Goal: Task Accomplishment & Management: Manage account settings

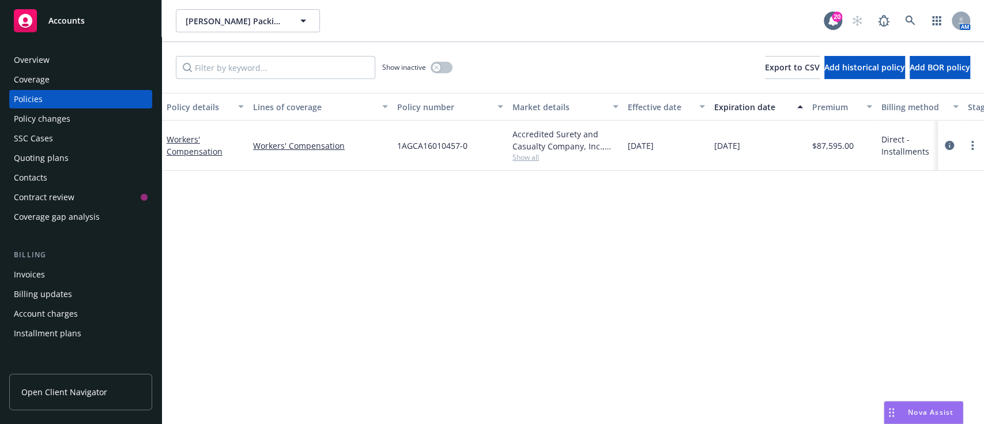
drag, startPoint x: 769, startPoint y: 154, endPoint x: 251, endPoint y: 142, distance: 517.9
click at [251, 142] on div "Workers' Compensation Workers' Compensation 1AGCA16010457-0 Accredited Surety a…" at bounding box center [718, 146] width 1113 height 50
copy div "Workers' Compensation 1AGCA16010457-0 Accredited Surety and Casualty Company, I…"
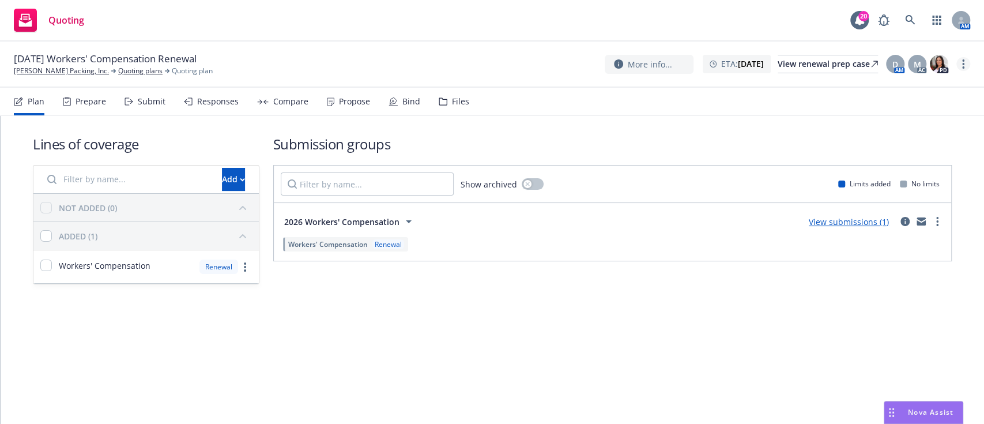
click at [965, 63] on link "more" at bounding box center [964, 64] width 14 height 14
click at [900, 190] on link "Archive quoting plan" at bounding box center [905, 180] width 129 height 23
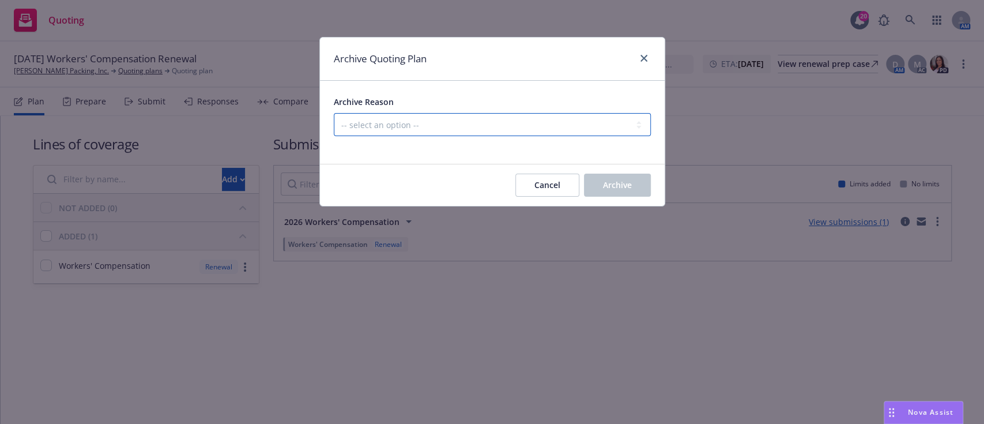
click at [547, 118] on select "-- select an option -- All policies in this renewal plan are auto-renewed Creat…" at bounding box center [492, 124] width 317 height 23
select select "ARCHIVED_RENEWAL_POLICY_AUTO_RENEWED"
click at [334, 113] on select "-- select an option -- All policies in this renewal plan are auto-renewed Creat…" at bounding box center [492, 124] width 317 height 23
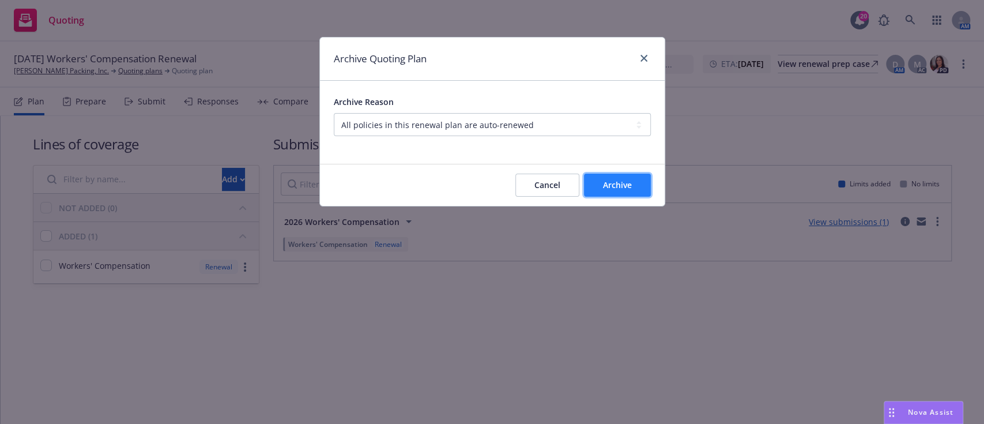
click at [628, 189] on span "Archive" at bounding box center [617, 184] width 29 height 11
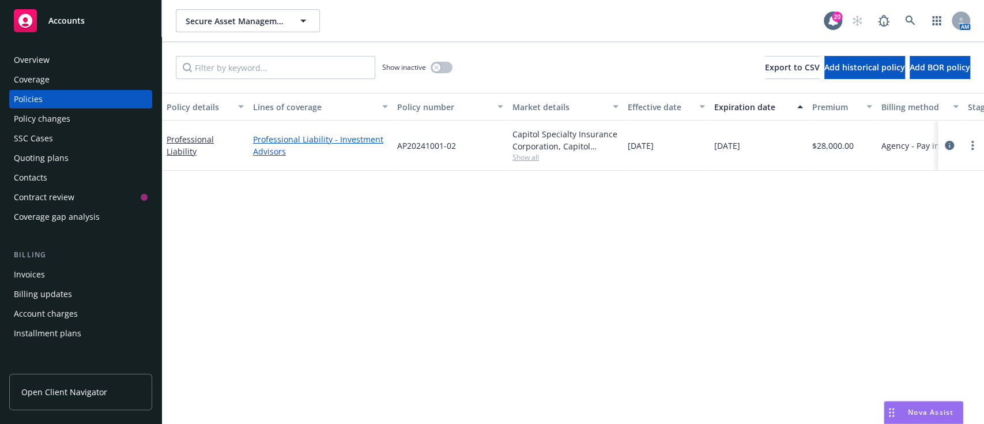
drag, startPoint x: 761, startPoint y: 152, endPoint x: 254, endPoint y: 138, distance: 507.0
click at [254, 138] on div "Professional Liability Professional Liability - Investment Advisors AP20241001-…" at bounding box center [718, 146] width 1113 height 50
copy div "Professional Liability - Investment Advisors AP20241001-02 Capitol Specialty In…"
click at [214, 148] on link "Professional Liability" at bounding box center [190, 145] width 47 height 23
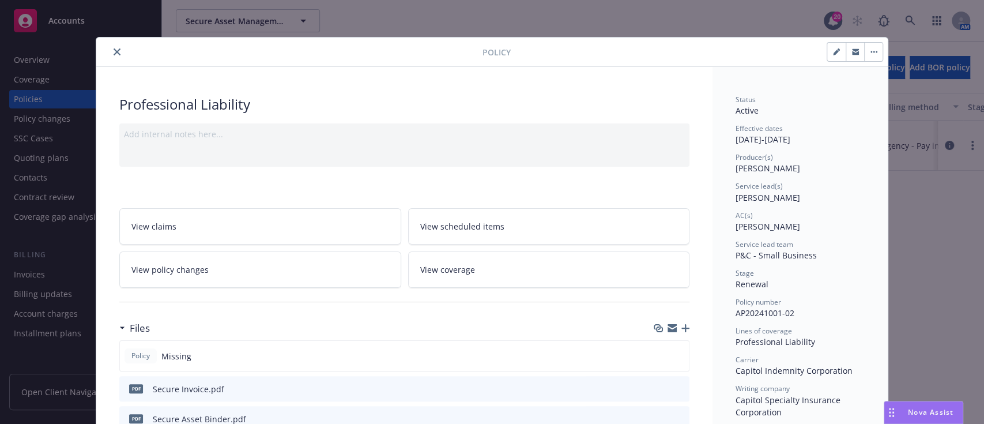
scroll to position [261, 0]
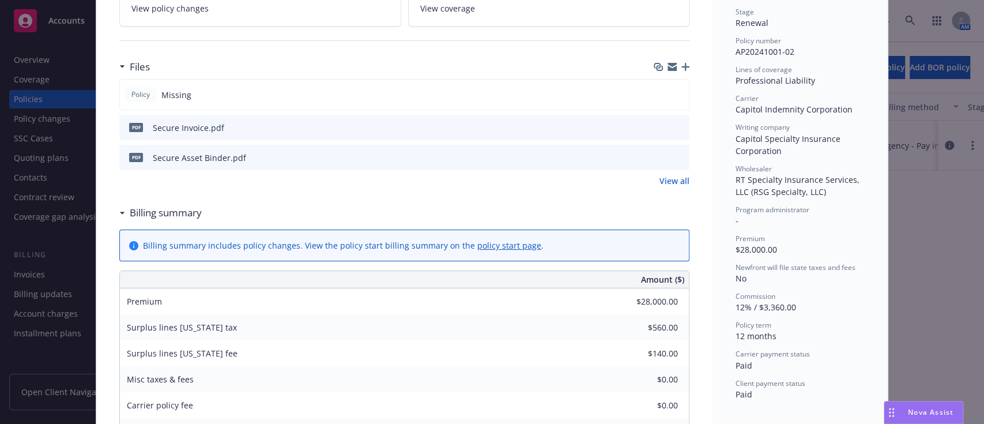
click at [678, 175] on link "View all" at bounding box center [675, 181] width 30 height 12
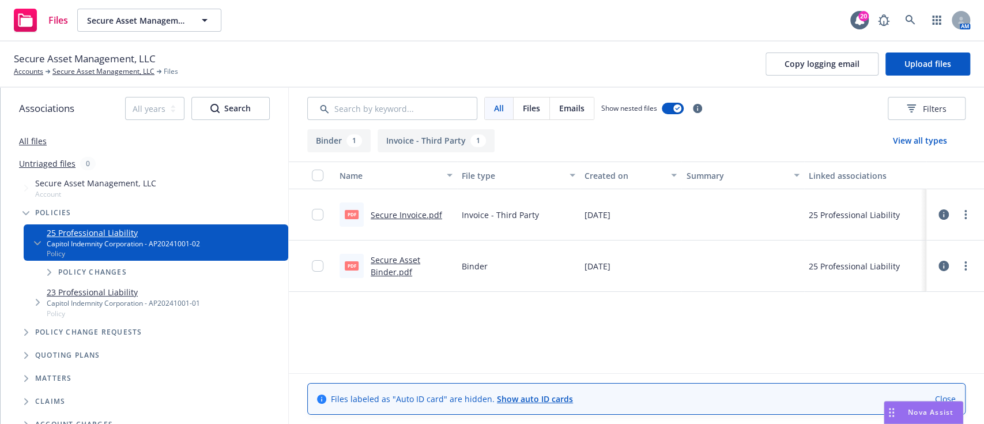
click at [399, 271] on link "Secure Asset Binder.pdf" at bounding box center [396, 265] width 50 height 23
click at [423, 215] on link "Secure Invoice.pdf" at bounding box center [406, 214] width 71 height 11
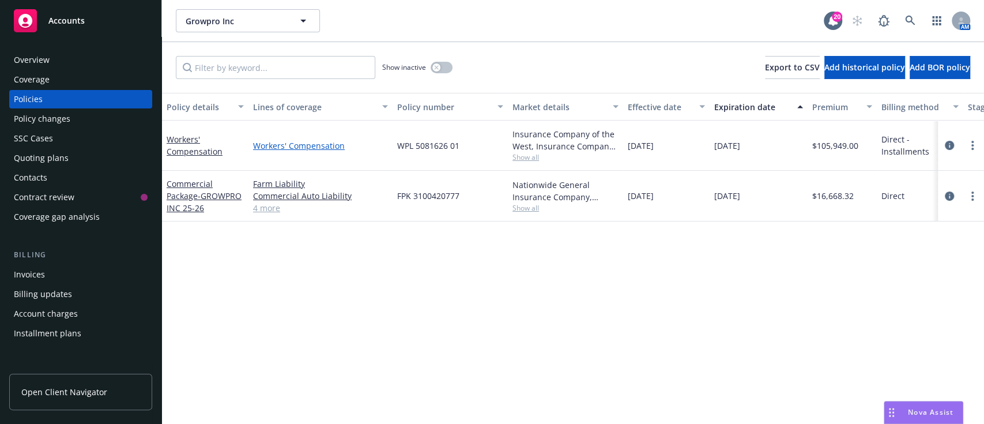
drag, startPoint x: 771, startPoint y: 144, endPoint x: 255, endPoint y: 149, distance: 516.0
click at [255, 149] on div "Workers' Compensation Workers' Compensation WPL 5081626 01 Insurance Company of…" at bounding box center [718, 146] width 1113 height 50
copy div "Workers' Compensation WPL 5081626 01 Insurance Company of the West, Insurance C…"
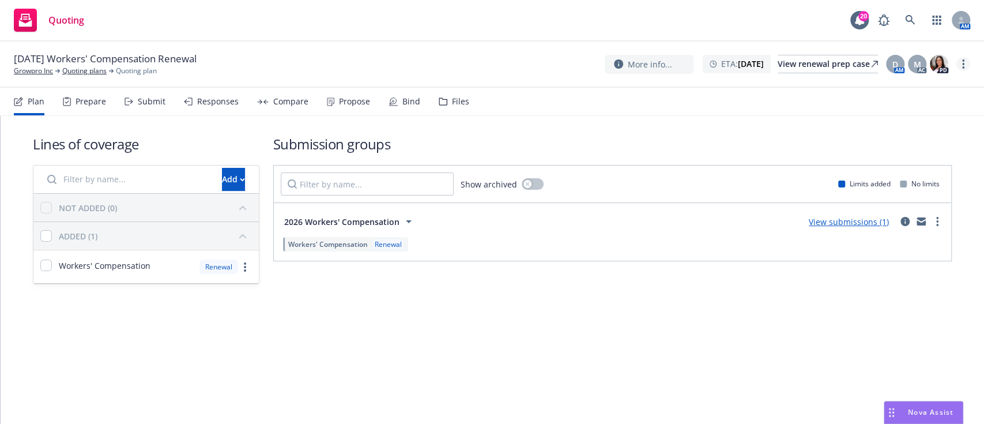
click at [966, 58] on link "more" at bounding box center [964, 64] width 14 height 14
click at [895, 171] on link "Archive quoting plan" at bounding box center [905, 180] width 129 height 23
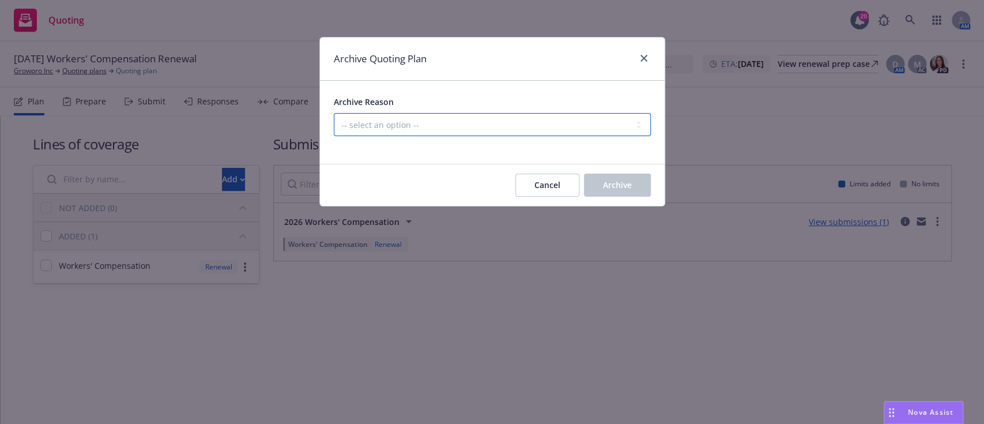
click at [527, 116] on select "-- select an option -- All policies in this renewal plan are auto-renewed Creat…" at bounding box center [492, 124] width 317 height 23
select select "ARCHIVED_RENEWAL_POLICY_AUTO_RENEWED"
click at [334, 113] on select "-- select an option -- All policies in this renewal plan are auto-renewed Creat…" at bounding box center [492, 124] width 317 height 23
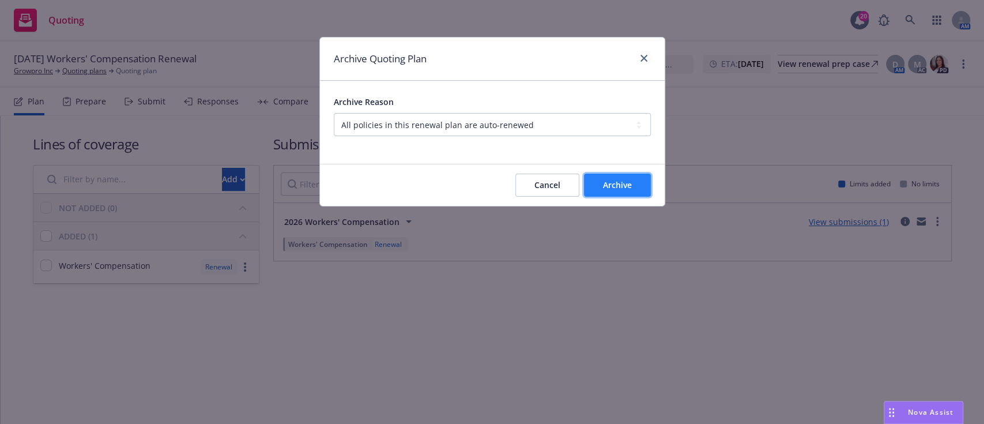
click at [615, 188] on span "Archive" at bounding box center [617, 184] width 29 height 11
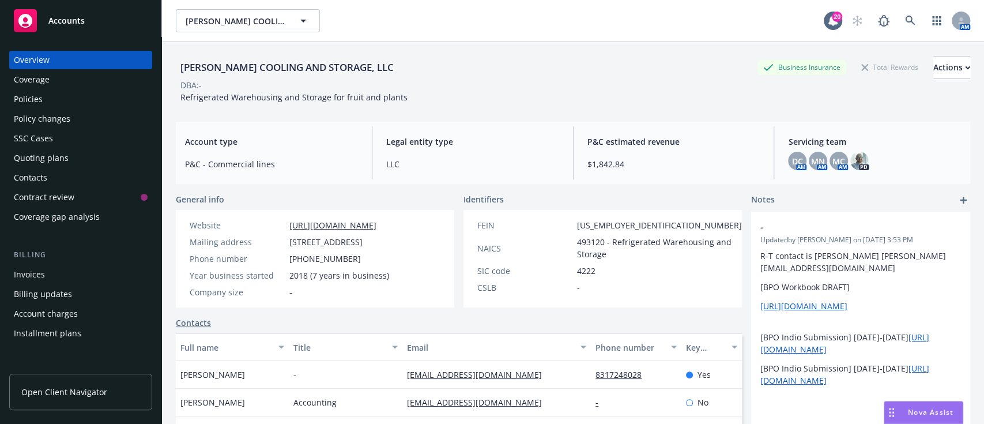
click at [37, 101] on div "Policies" at bounding box center [28, 99] width 29 height 18
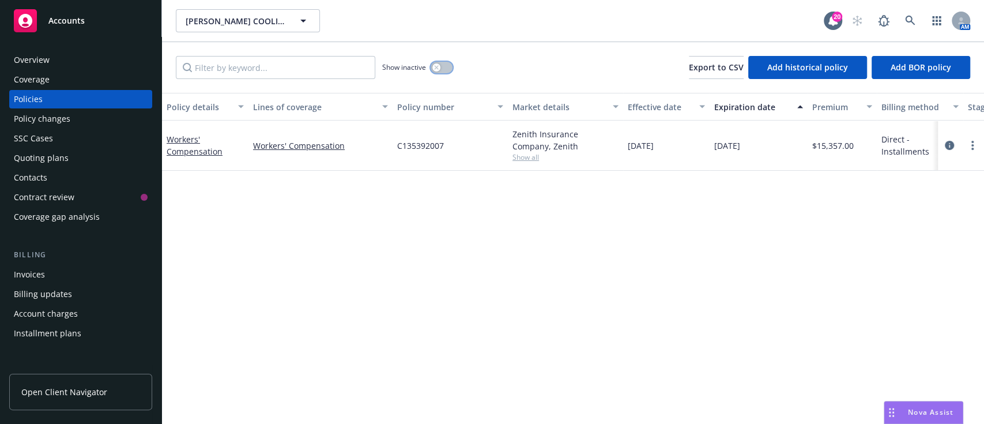
click at [443, 66] on button "button" at bounding box center [442, 68] width 22 height 12
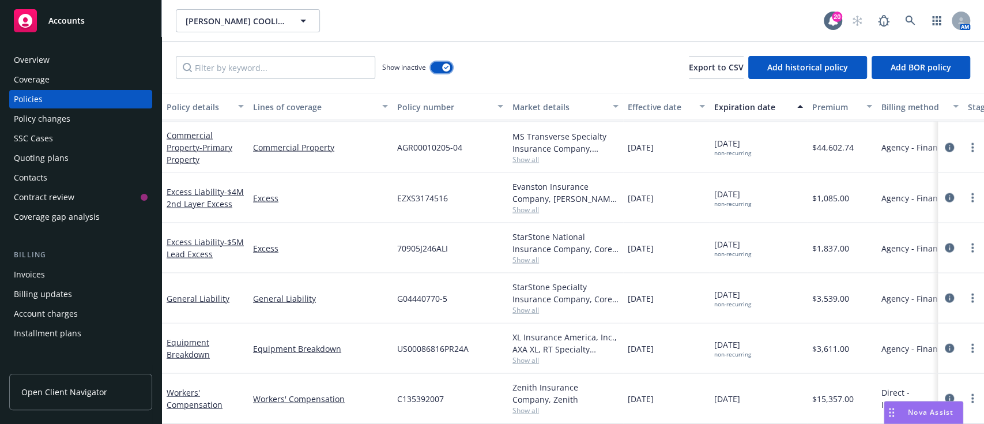
scroll to position [1675, 1]
click at [430, 342] on span "US00086816PR24A" at bounding box center [431, 348] width 71 height 12
click at [966, 391] on link "more" at bounding box center [973, 398] width 14 height 14
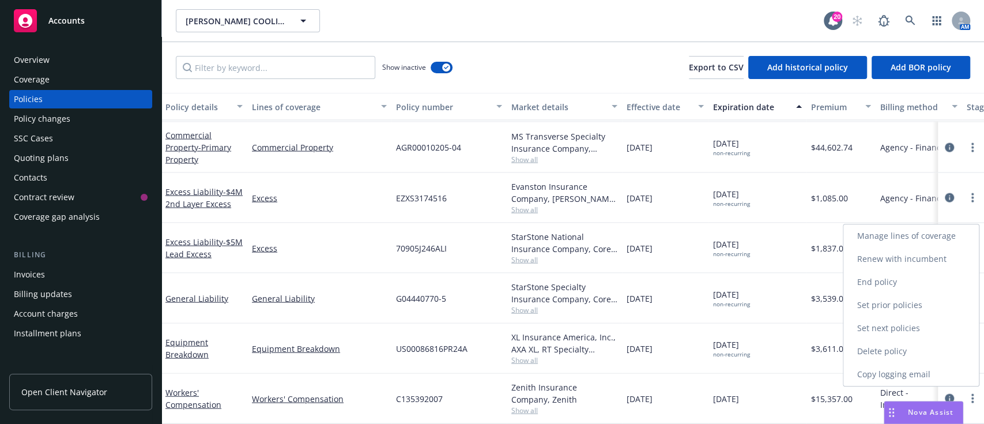
click at [901, 285] on link "End policy" at bounding box center [911, 281] width 135 height 23
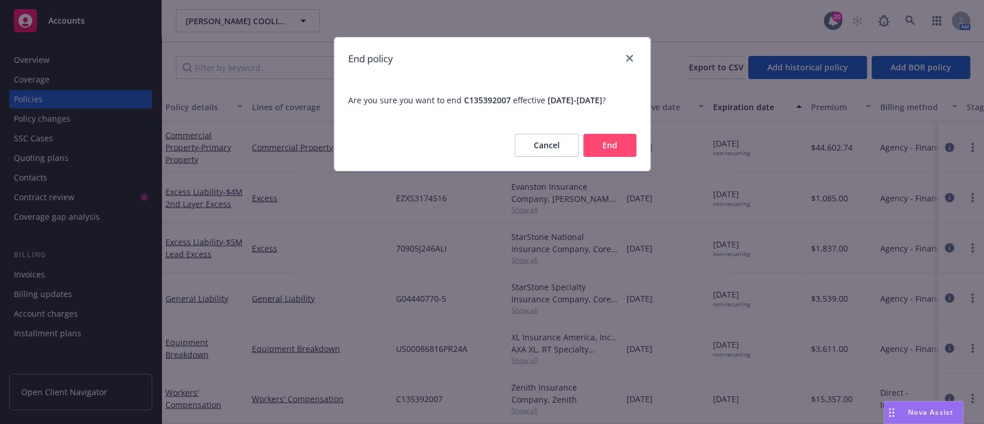
click at [612, 157] on button "End" at bounding box center [609, 145] width 53 height 23
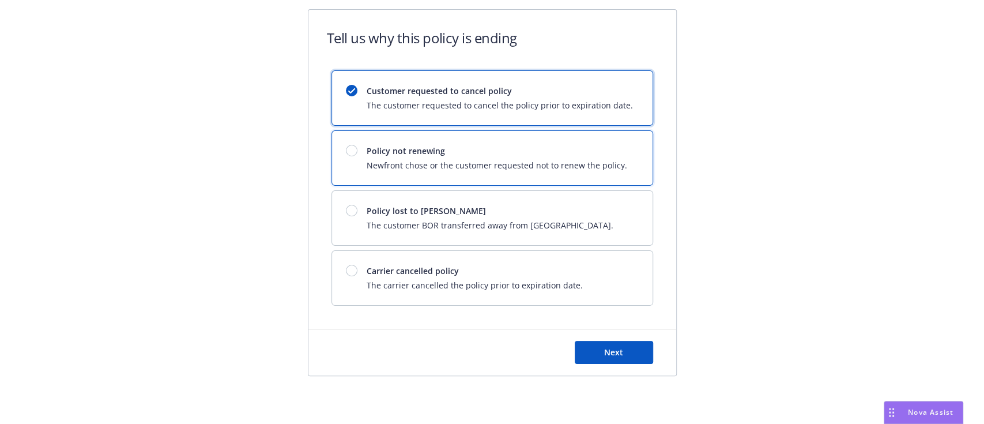
click at [612, 163] on span "Newfront chose or the customer requested not to renew the policy." at bounding box center [497, 165] width 261 height 12
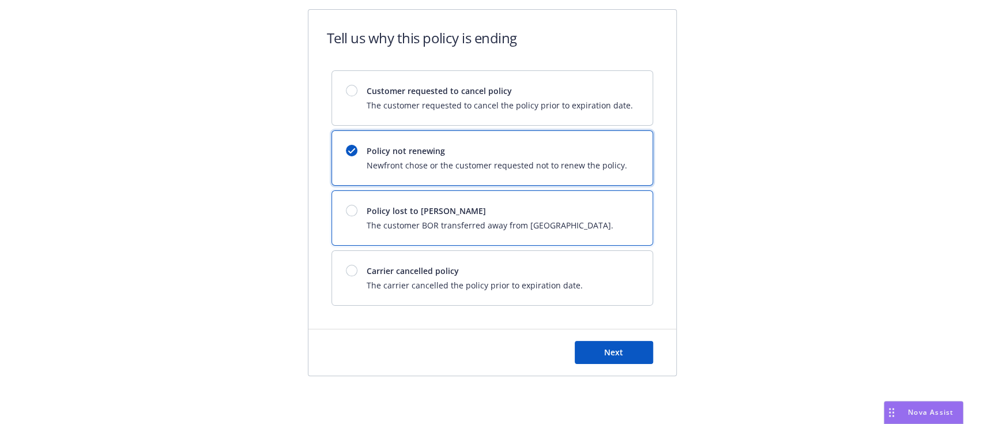
click at [567, 232] on div "Policy lost to BOR The customer BOR transferred away from Newfront." at bounding box center [492, 218] width 321 height 54
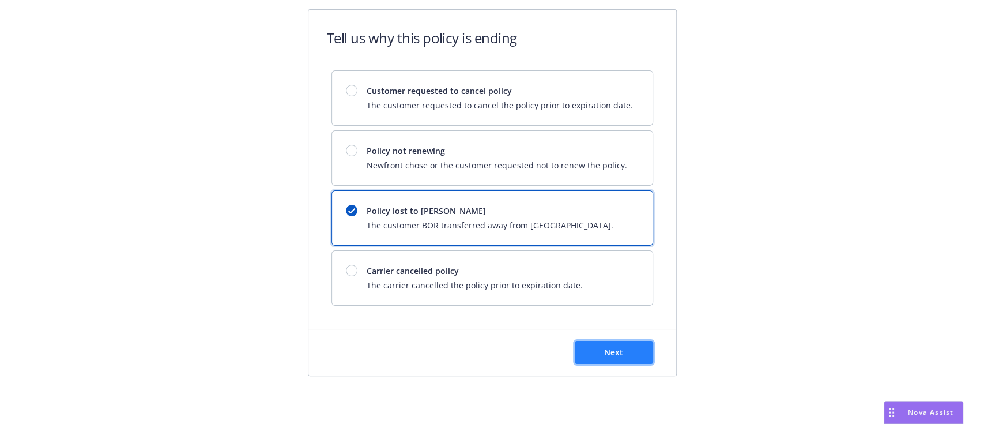
click at [613, 352] on span "Next" at bounding box center [613, 352] width 19 height 11
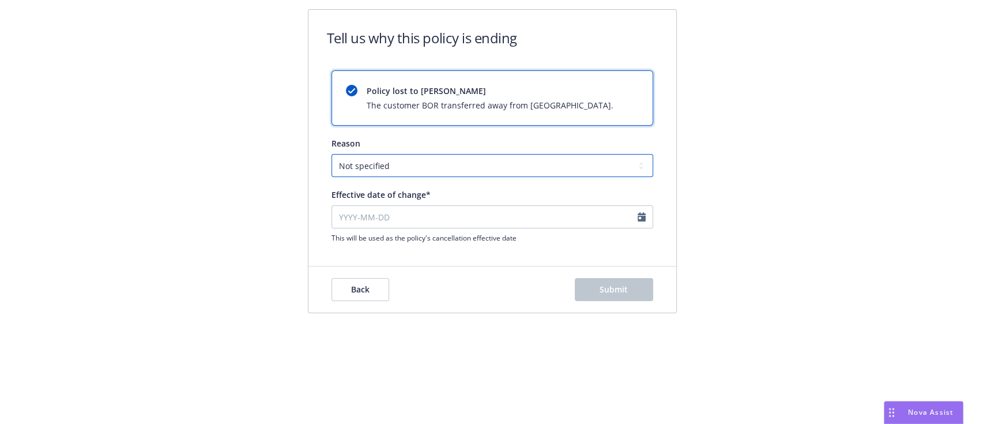
click at [477, 167] on select "Not specified Service Pricing Buyer change M&A, Bankruptcy, or Out of business …" at bounding box center [493, 165] width 322 height 23
click at [573, 228] on div "This will be used as the policy's cancellation effective date" at bounding box center [493, 223] width 322 height 37
select select "August"
select select "2025"
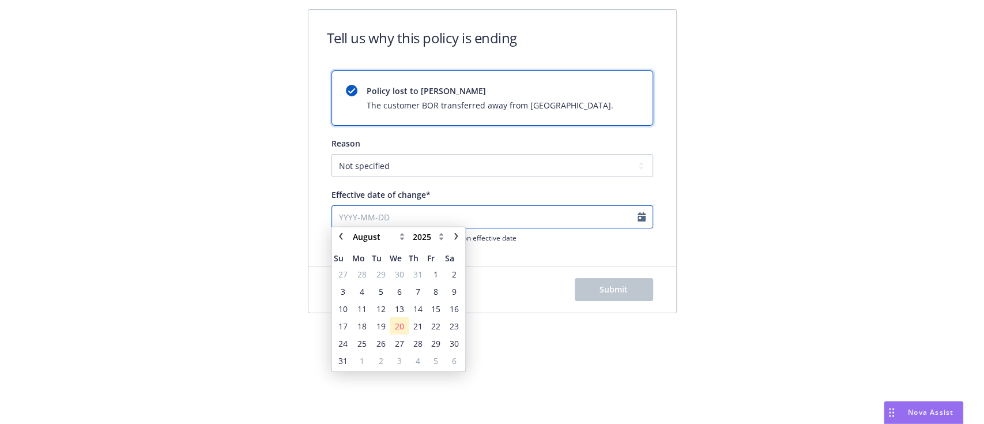
click at [571, 224] on input "Effective date of change*" at bounding box center [493, 216] width 322 height 23
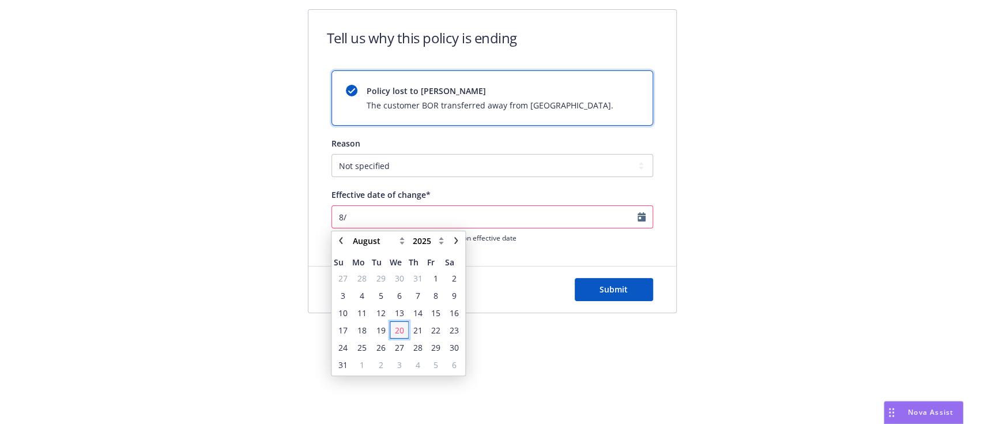
click at [397, 324] on span "20" at bounding box center [399, 330] width 9 height 12
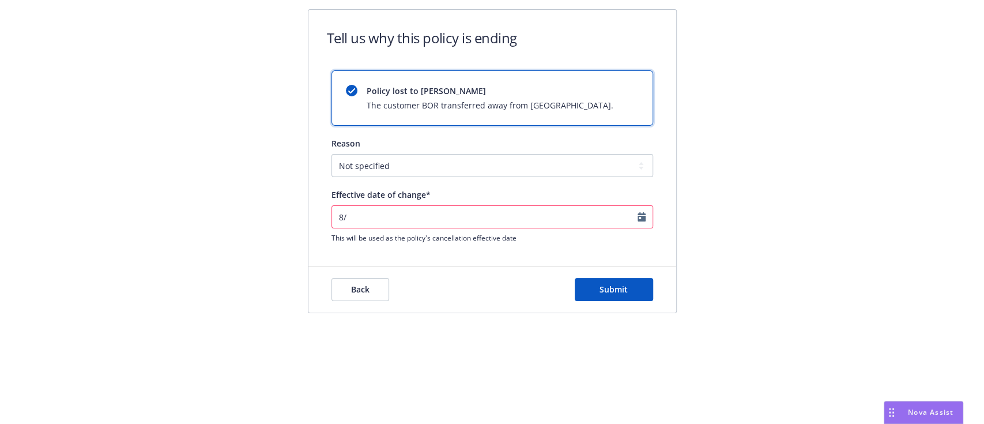
type input "2025-08-20"
click at [641, 296] on button "Submit" at bounding box center [614, 289] width 78 height 23
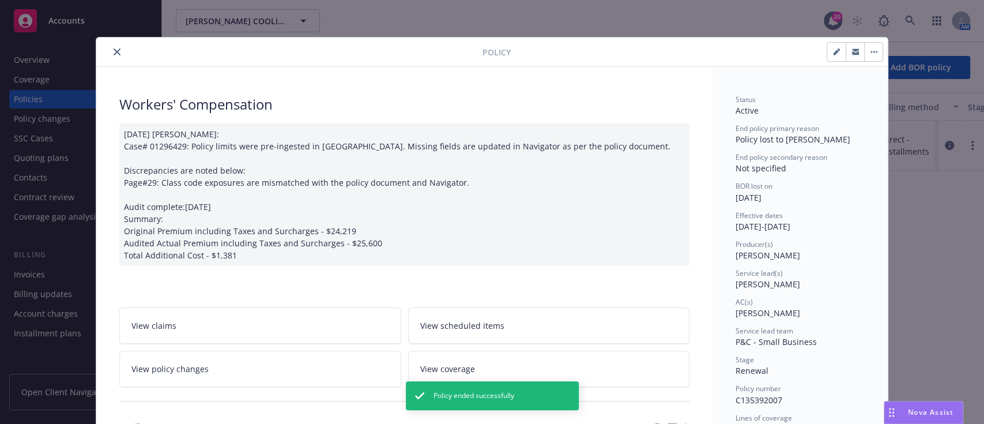
scroll to position [34, 0]
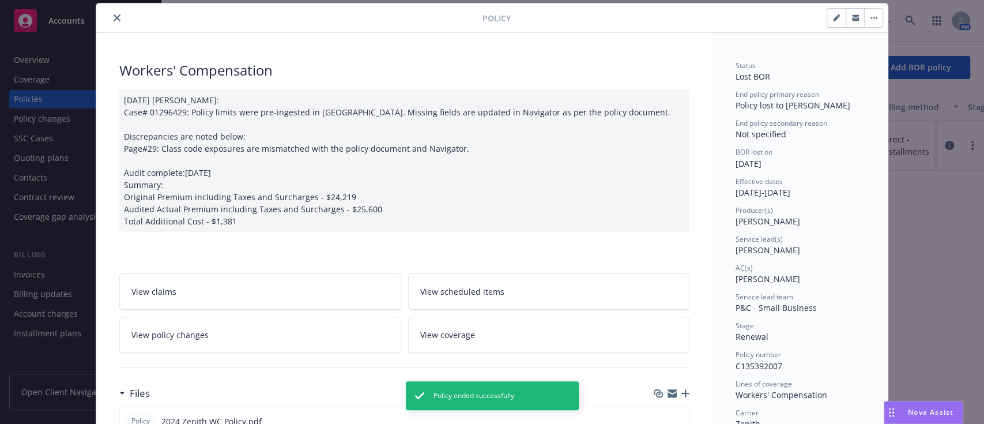
click at [114, 16] on icon "close" at bounding box center [117, 17] width 7 height 7
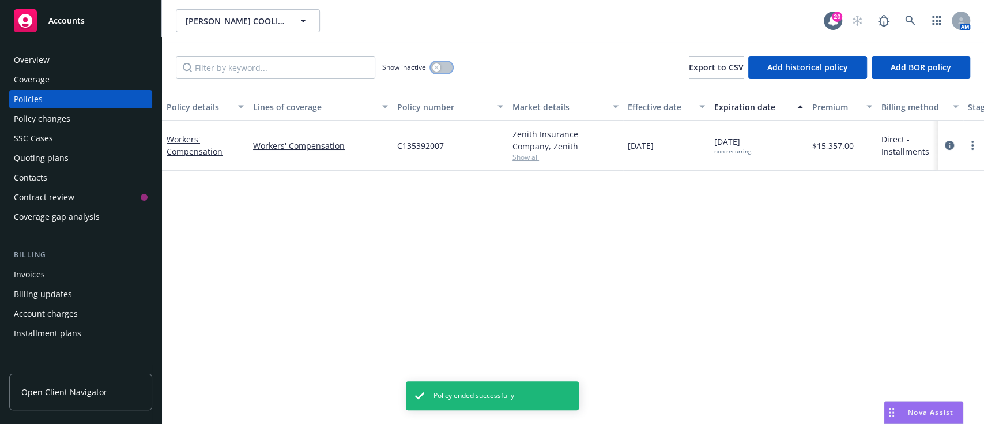
click at [436, 70] on div "button" at bounding box center [436, 67] width 8 height 8
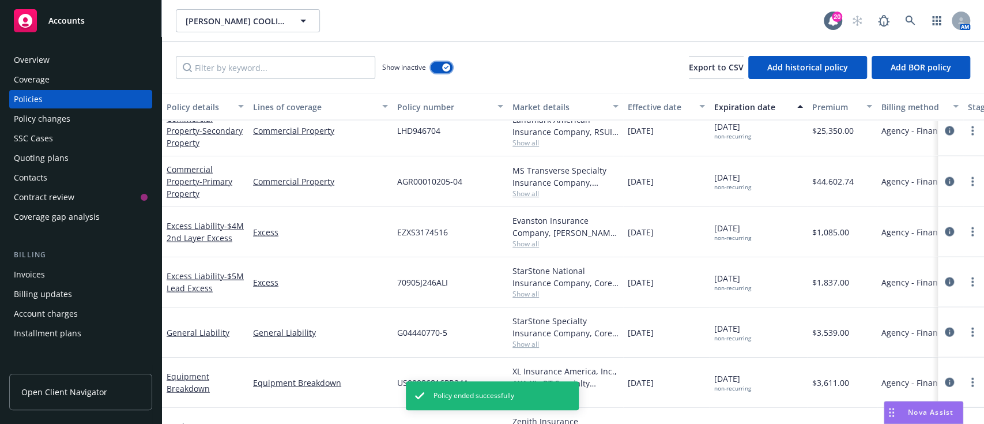
scroll to position [1675, 0]
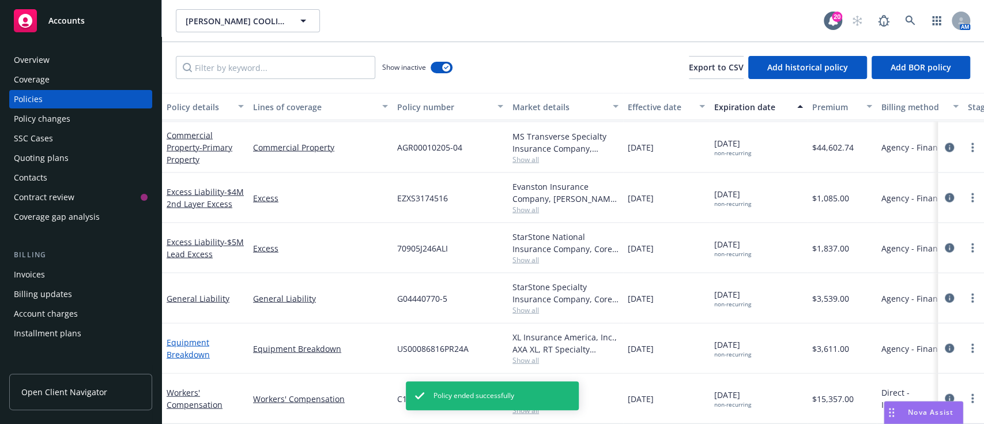
click at [196, 345] on link "Equipment Breakdown" at bounding box center [188, 348] width 43 height 23
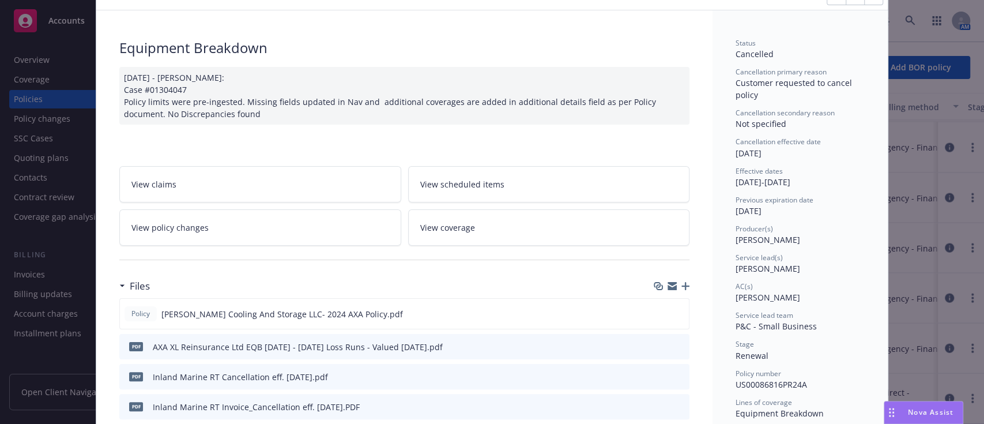
scroll to position [58, 0]
click at [183, 222] on span "View policy changes" at bounding box center [169, 226] width 77 height 12
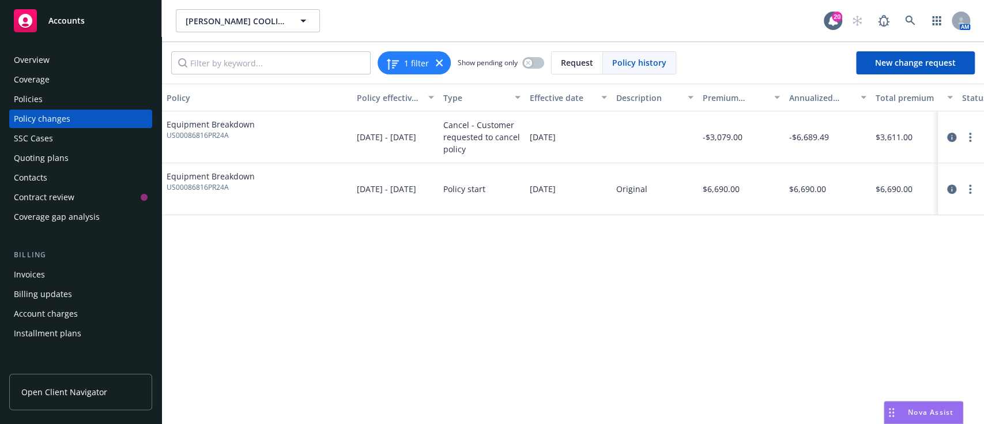
drag, startPoint x: 268, startPoint y: 155, endPoint x: 433, endPoint y: 207, distance: 173.0
click at [433, 207] on div "Equipment Breakdown US00086816PR24A 10/03/2024 - 10/03/2025 Cancel - Customer r…" at bounding box center [626, 163] width 928 height 104
click at [945, 137] on link "circleInformation" at bounding box center [952, 137] width 14 height 14
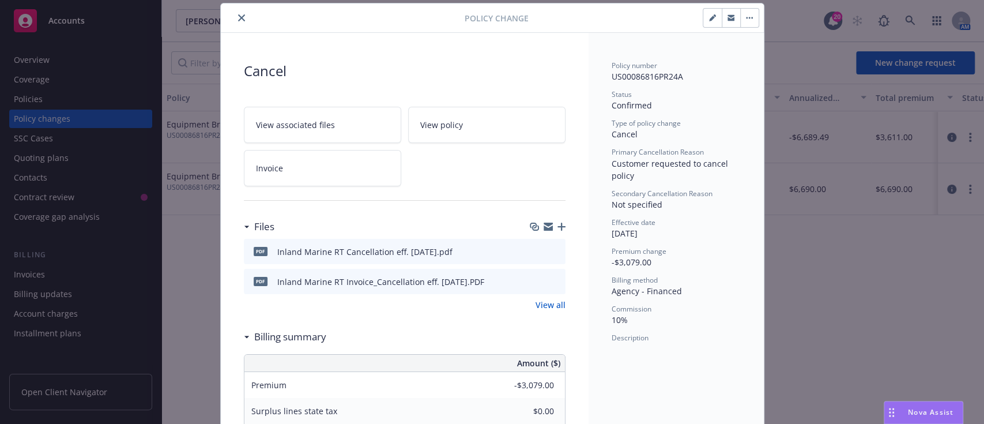
scroll to position [122, 0]
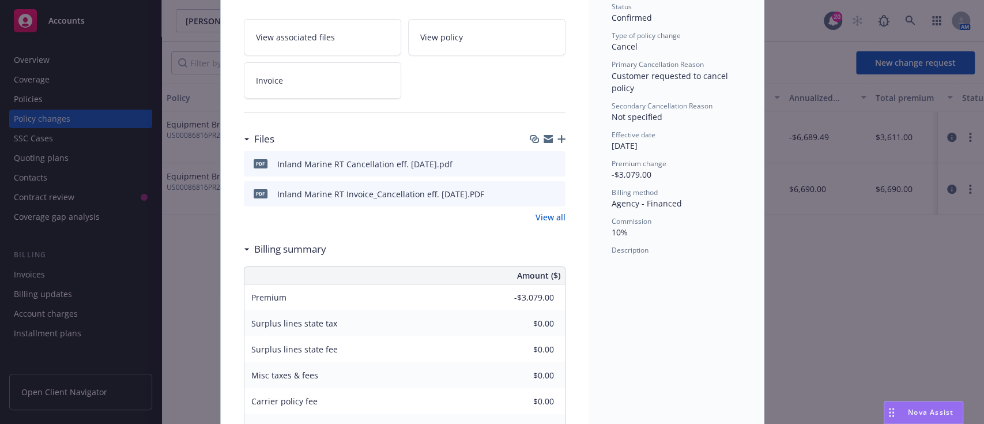
click at [542, 223] on div "Files pdf Inland Marine RT Cancellation eff. 4.18.25.pdf PDF Inland Marine RT I…" at bounding box center [405, 182] width 322 height 110
click at [547, 218] on link "View all" at bounding box center [551, 217] width 30 height 12
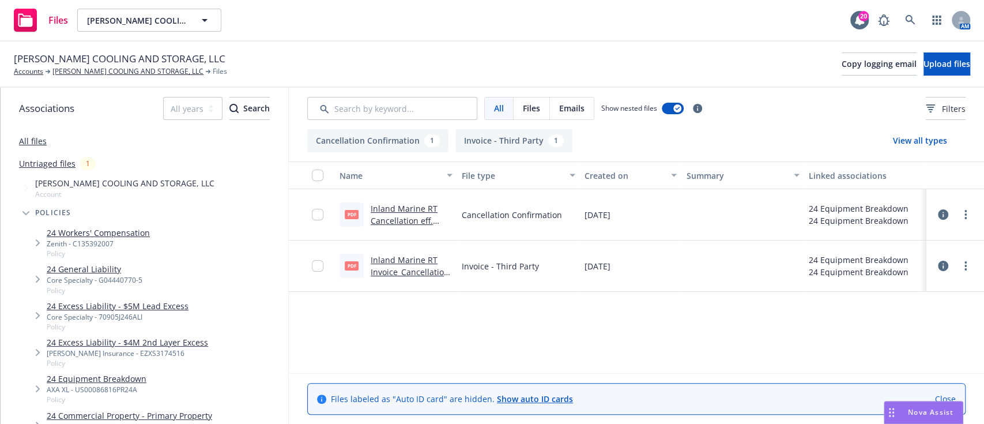
click at [412, 221] on link "Inland Marine RT Cancellation eff. [DATE].pdf" at bounding box center [404, 220] width 67 height 35
click at [413, 263] on link "Inland Marine RT Invoice_Cancellation eff. [DATE].PDF" at bounding box center [410, 271] width 78 height 35
click at [161, 73] on link "[PERSON_NAME] COOLING AND STORAGE, LLC" at bounding box center [127, 71] width 151 height 10
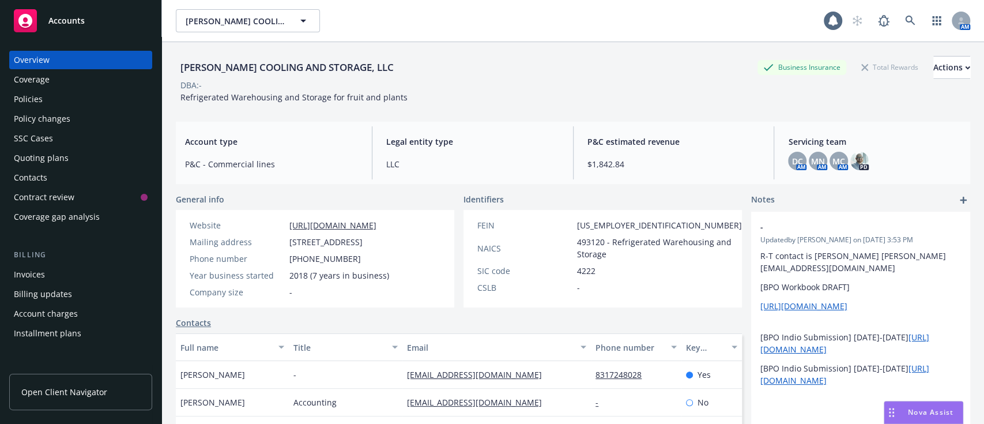
click at [50, 104] on div "Policies" at bounding box center [81, 99] width 134 height 18
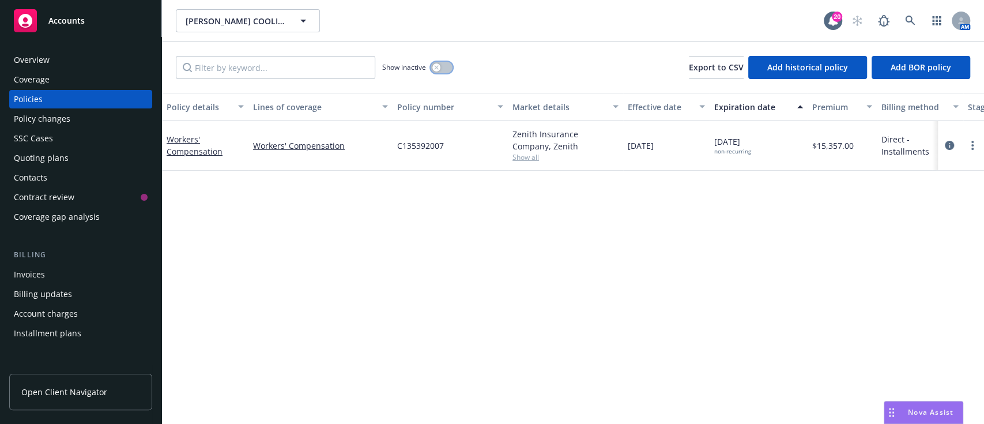
click at [439, 66] on div "button" at bounding box center [436, 67] width 8 height 8
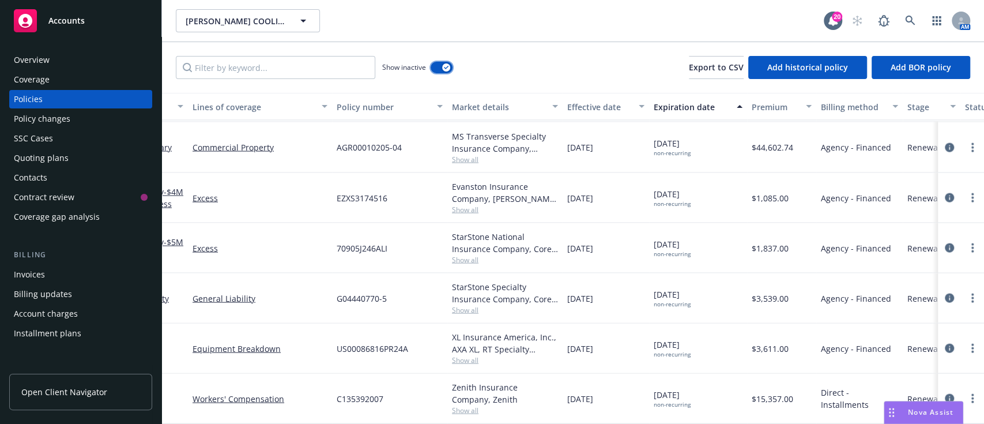
scroll to position [1675, 0]
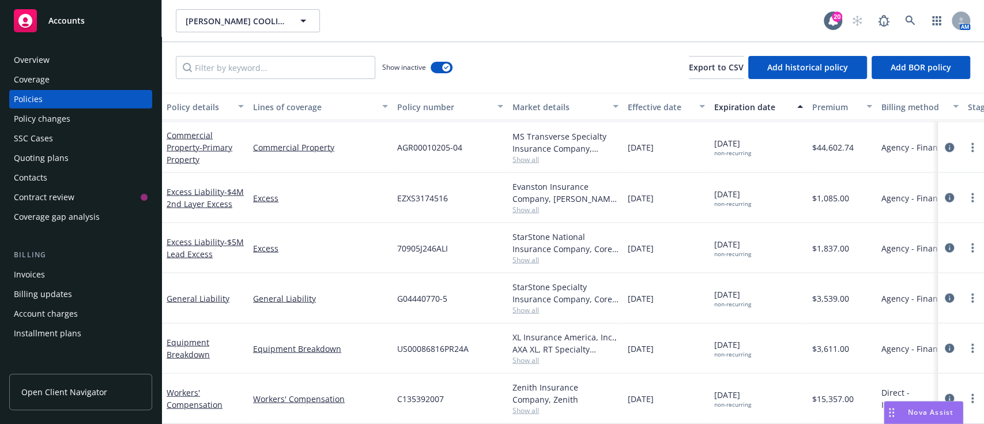
click at [52, 277] on div "Invoices" at bounding box center [81, 274] width 134 height 18
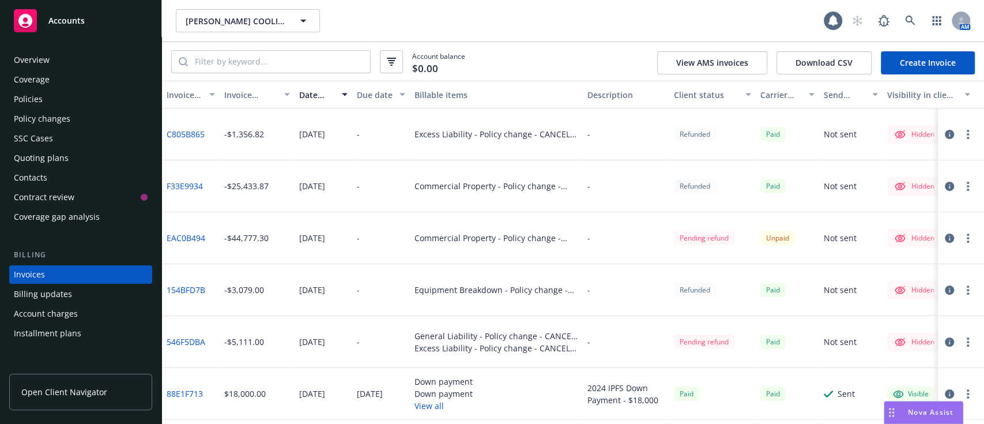
scroll to position [44, 0]
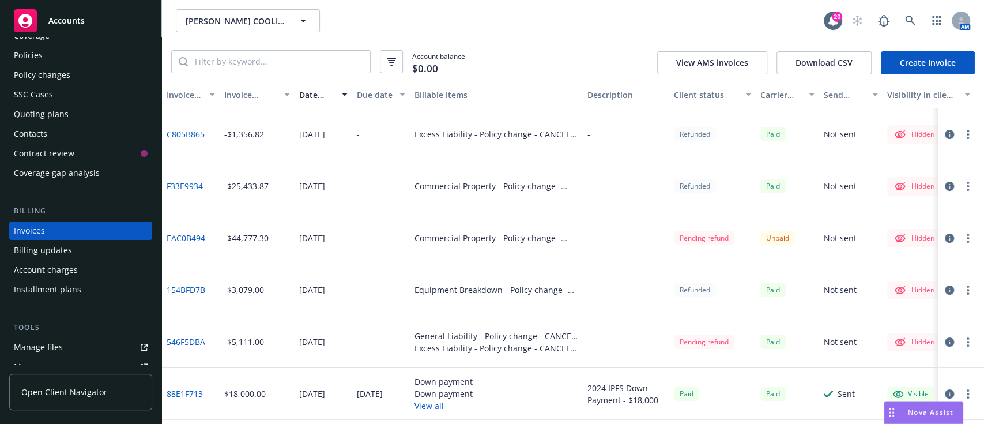
click at [184, 288] on link "154BFD7B" at bounding box center [186, 290] width 39 height 12
click at [192, 291] on link "154BFD7B" at bounding box center [186, 290] width 39 height 12
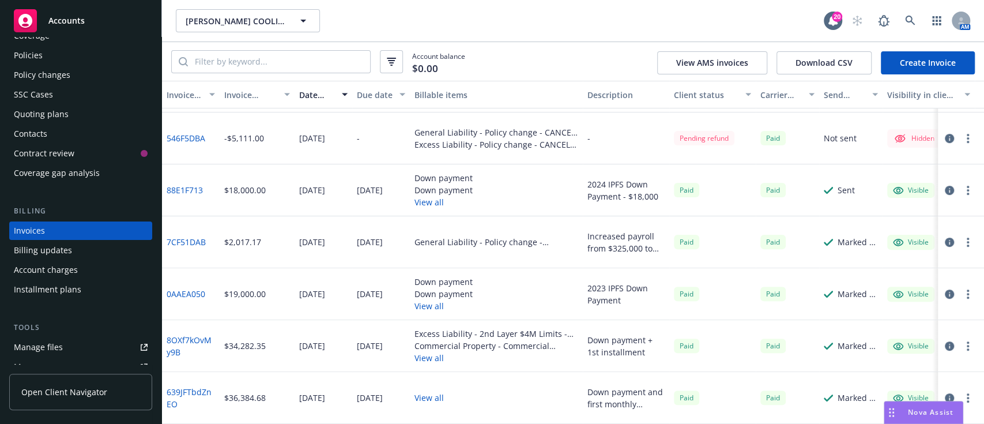
scroll to position [0, 0]
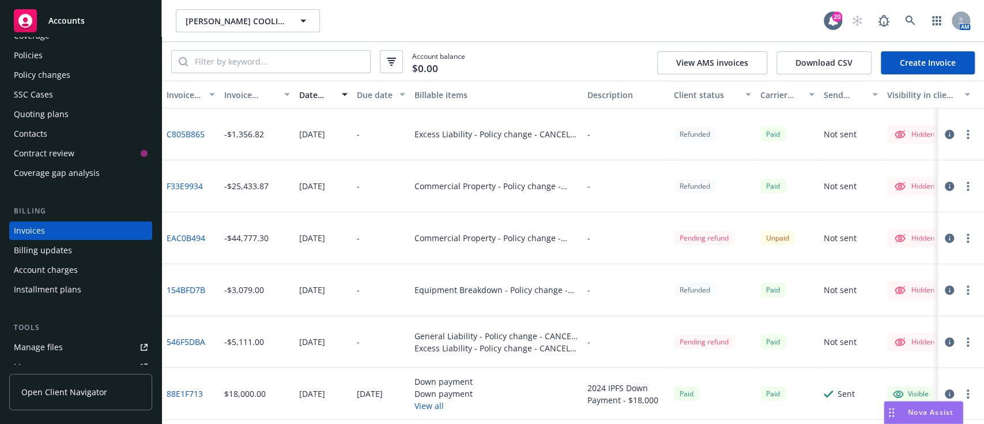
click at [33, 58] on div "Policies" at bounding box center [28, 55] width 29 height 18
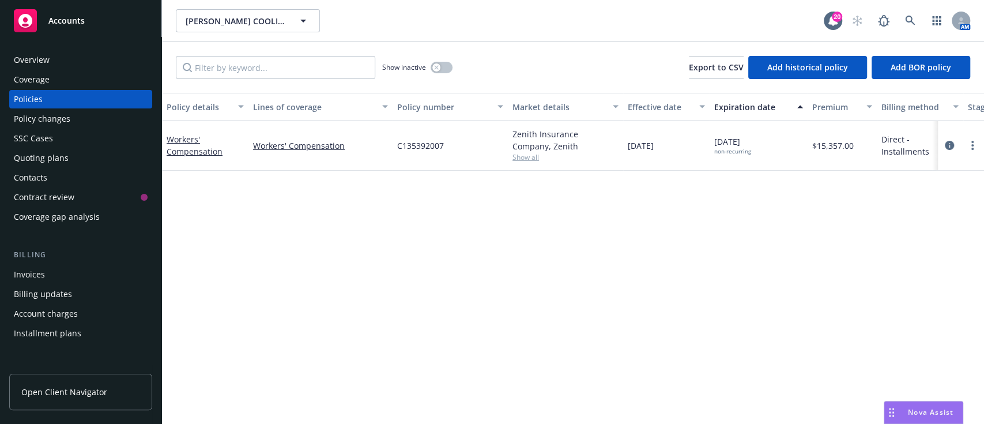
drag, startPoint x: 443, startPoint y: 60, endPoint x: 439, endPoint y: 83, distance: 23.4
click at [439, 83] on div "Show inactive Export to CSV Add historical policy Add BOR policy" at bounding box center [573, 67] width 822 height 51
click at [435, 69] on icon "button" at bounding box center [436, 67] width 5 height 5
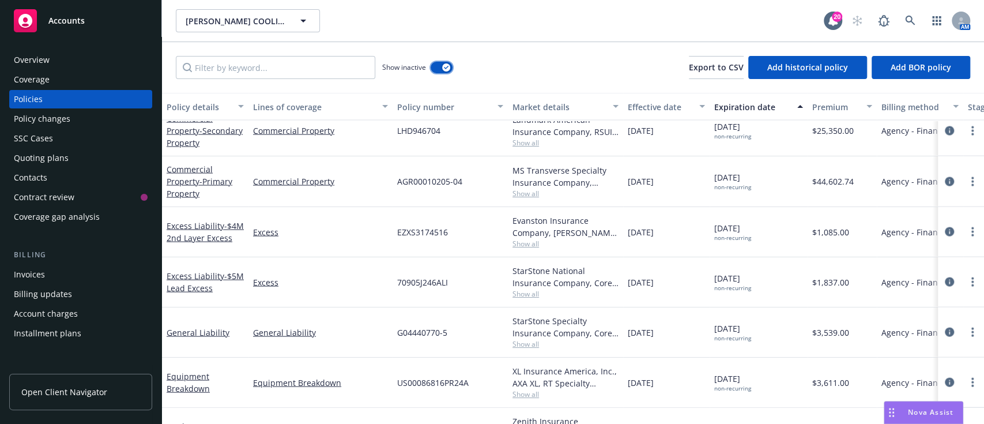
scroll to position [1675, 0]
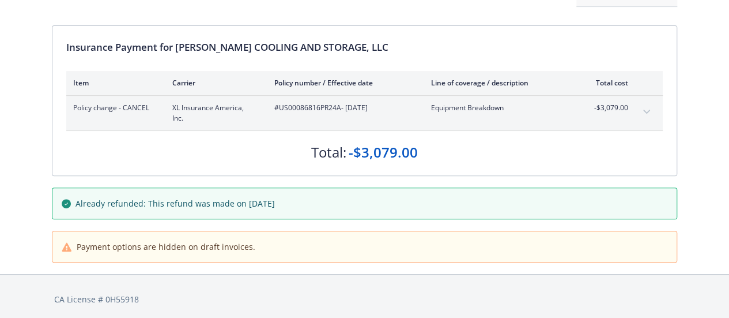
scroll to position [136, 0]
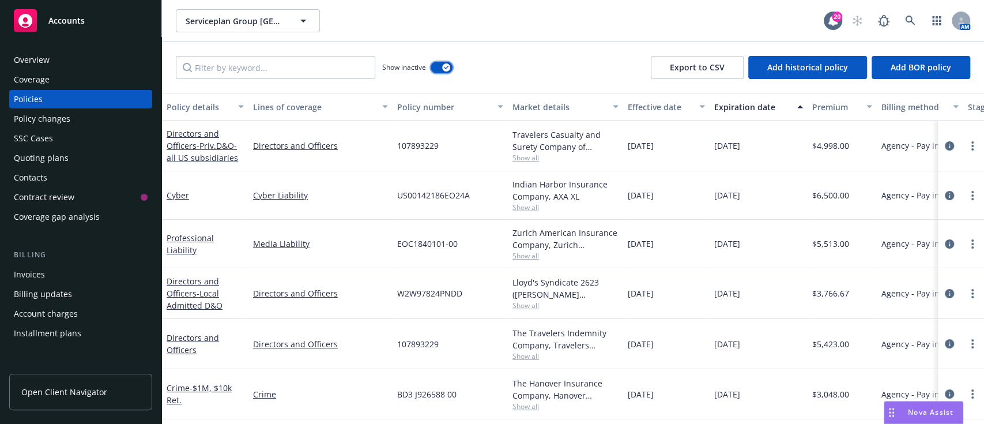
click at [443, 71] on button "button" at bounding box center [442, 68] width 22 height 12
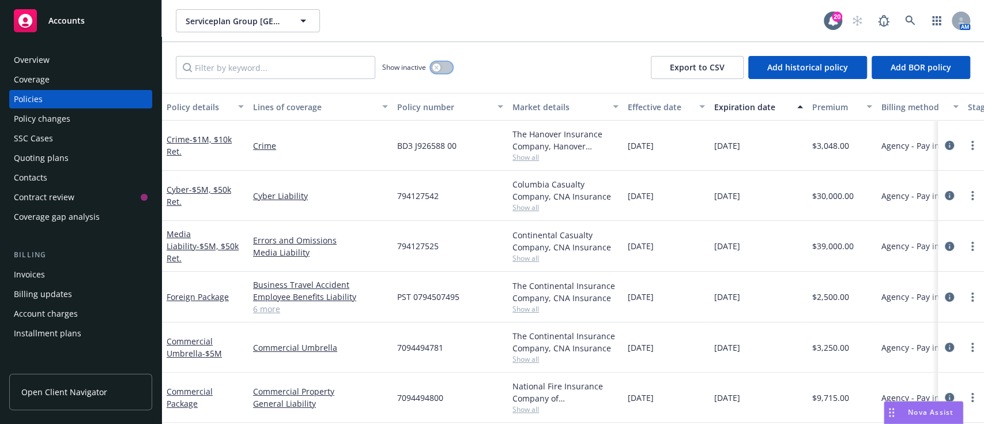
click at [443, 65] on button "button" at bounding box center [442, 68] width 22 height 12
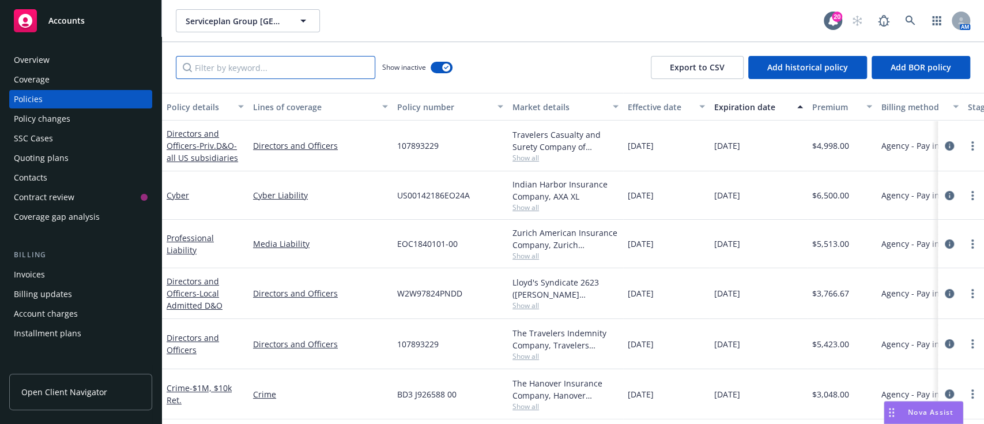
click at [316, 77] on input "Filter by keyword..." at bounding box center [275, 67] width 199 height 23
type input "cyb"
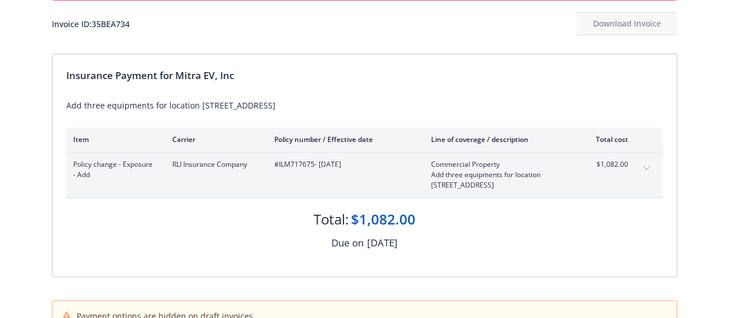
scroll to position [134, 0]
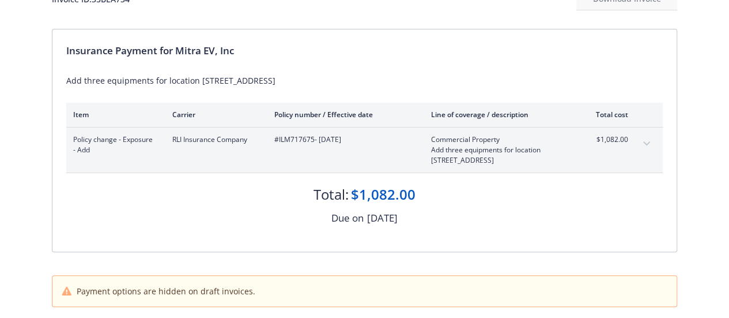
click at [651, 137] on button "expand content" at bounding box center [647, 143] width 18 height 18
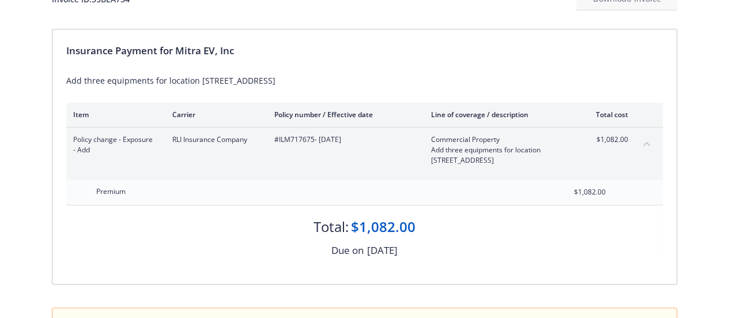
click at [651, 137] on button "collapse content" at bounding box center [647, 143] width 18 height 18
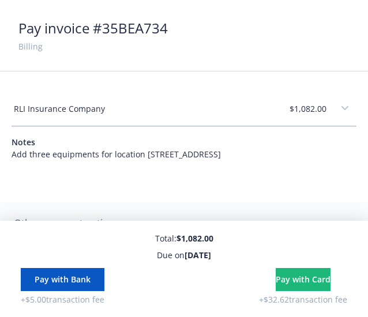
click at [82, 155] on div "Add three equipments for location [STREET_ADDRESS]" at bounding box center [184, 154] width 345 height 12
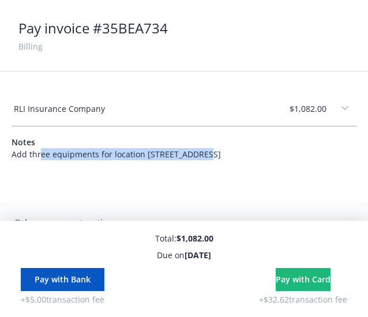
drag, startPoint x: 197, startPoint y: 156, endPoint x: 39, endPoint y: 162, distance: 158.1
click at [39, 162] on div "Notes Add three equipments for location [STREET_ADDRESS]" at bounding box center [184, 148] width 345 height 43
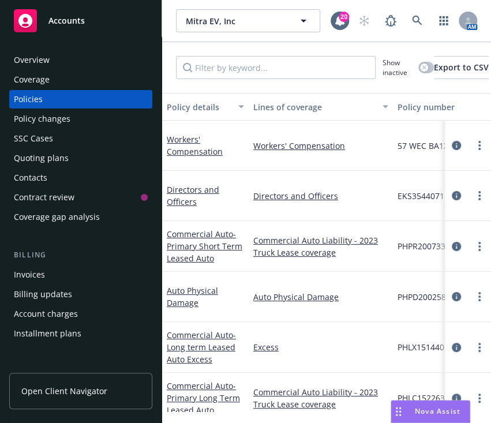
click at [65, 271] on div "Invoices" at bounding box center [81, 274] width 134 height 18
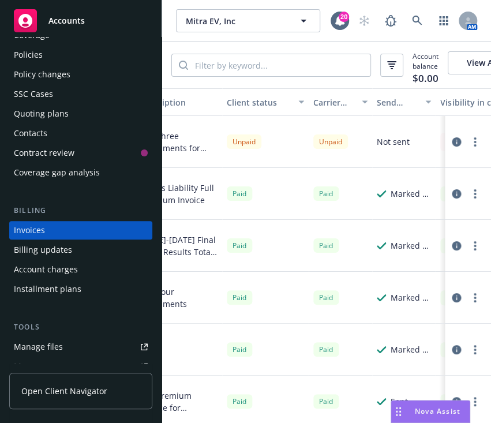
scroll to position [0, 460]
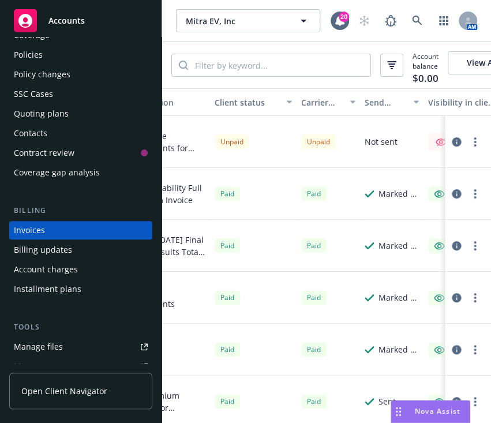
click at [468, 149] on button "button" at bounding box center [475, 142] width 14 height 14
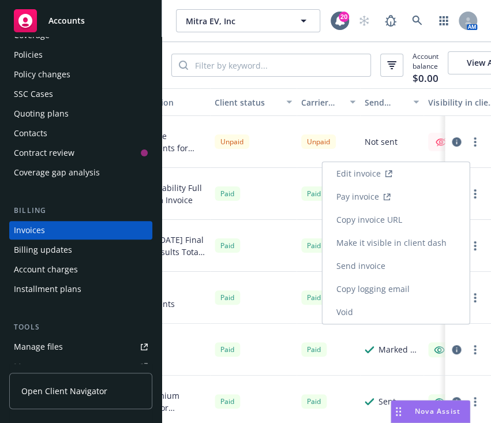
click at [415, 247] on link "Make it visible in client dash" at bounding box center [395, 242] width 147 height 23
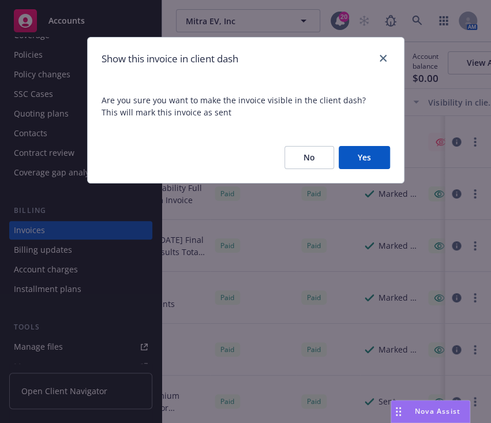
click at [367, 164] on button "Yes" at bounding box center [363, 157] width 51 height 23
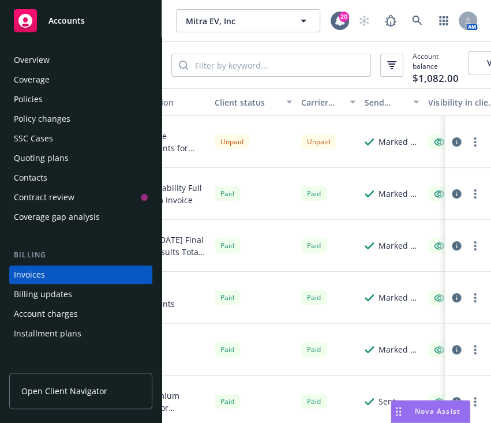
click at [47, 66] on div "Overview" at bounding box center [32, 60] width 36 height 18
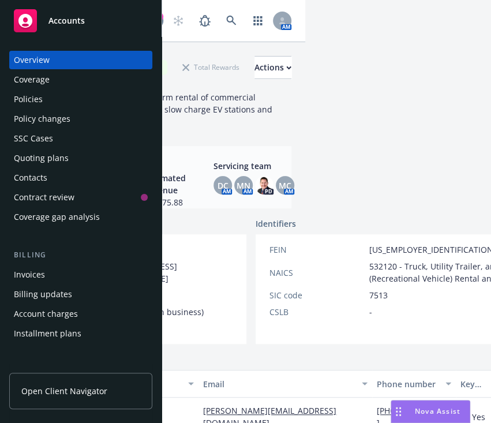
scroll to position [0, 185]
click at [256, 194] on img at bounding box center [264, 185] width 18 height 18
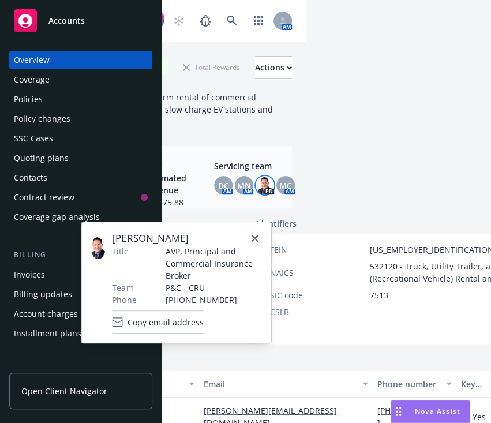
scroll to position [0, 0]
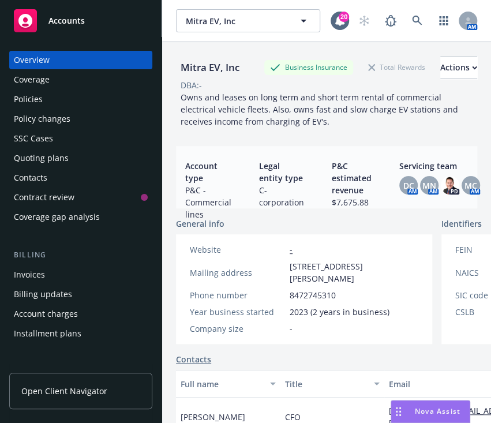
click at [278, 91] on div "DBA: -" at bounding box center [326, 85] width 301 height 12
